Goal: Browse casually

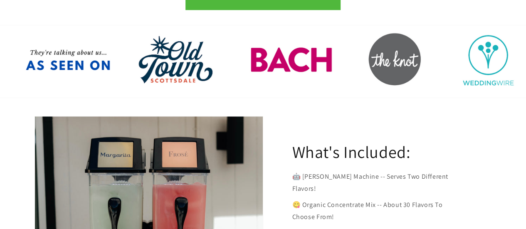
click at [388, 59] on div at bounding box center [263, 61] width 499 height 73
click at [504, 72] on div at bounding box center [263, 61] width 499 height 73
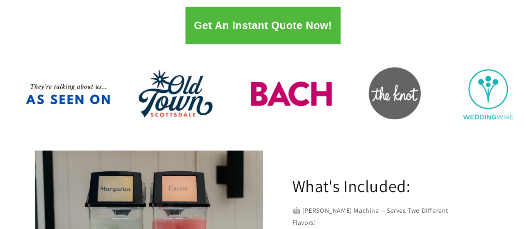
scroll to position [250, 0]
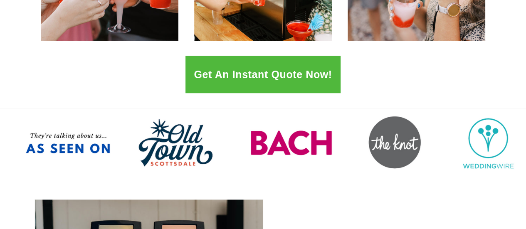
click at [378, 148] on div at bounding box center [263, 144] width 499 height 73
click at [487, 134] on div at bounding box center [263, 144] width 499 height 73
click at [271, 134] on div at bounding box center [263, 144] width 499 height 73
click at [161, 144] on div at bounding box center [263, 144] width 499 height 73
click at [36, 144] on div at bounding box center [263, 144] width 499 height 73
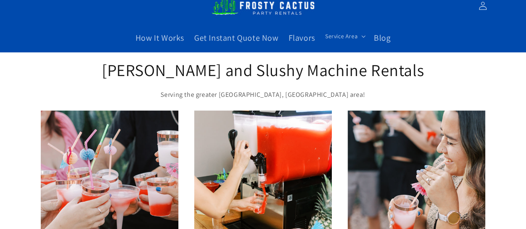
scroll to position [0, 0]
